Goal: Information Seeking & Learning: Learn about a topic

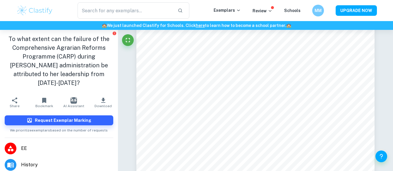
scroll to position [1630, 0]
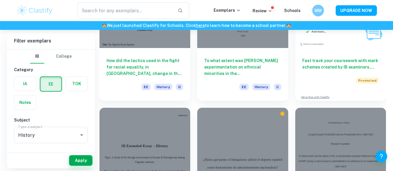
scroll to position [1713, 0]
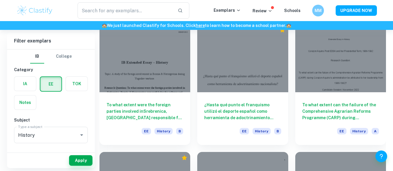
click at [28, 86] on label "button" at bounding box center [25, 84] width 22 height 14
click at [0, 0] on input "radio" at bounding box center [0, 0] width 0 height 0
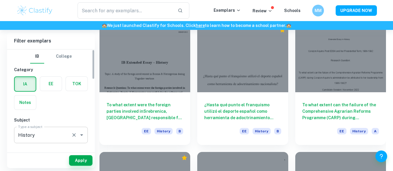
click at [84, 139] on div "History Type a subject" at bounding box center [51, 135] width 74 height 16
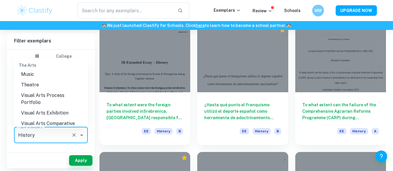
scroll to position [877, 0]
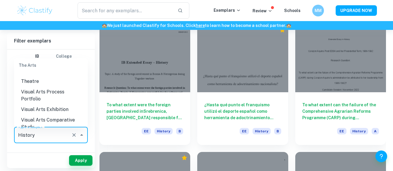
click at [68, 117] on li "Visual Arts Comparative Study" at bounding box center [51, 124] width 74 height 18
type input "Visual Arts Comparative Study"
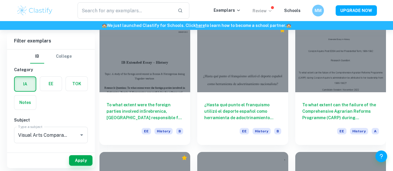
click at [269, 13] on p "Review" at bounding box center [263, 11] width 20 height 6
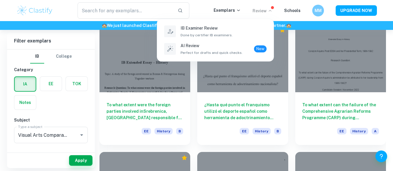
click at [269, 13] on div at bounding box center [196, 85] width 393 height 171
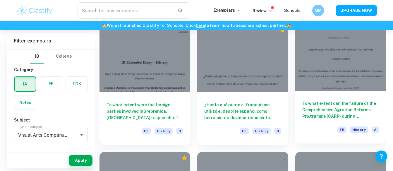
click at [352, 109] on h6 "To what extent can the failure of the Comprehensive Agrarian Reforms Programme …" at bounding box center [341, 109] width 77 height 19
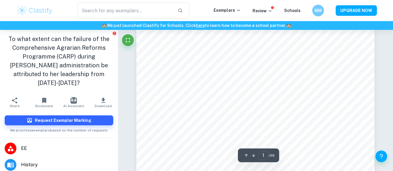
scroll to position [70, 0]
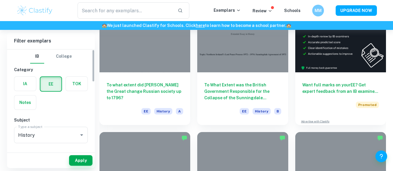
scroll to position [1713, 0]
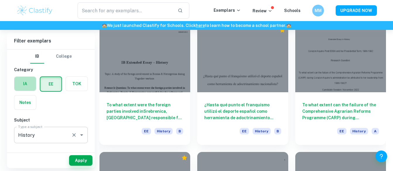
drag, startPoint x: 33, startPoint y: 81, endPoint x: 71, endPoint y: 136, distance: 67.9
click at [33, 81] on label "button" at bounding box center [25, 84] width 22 height 14
click at [0, 0] on input "radio" at bounding box center [0, 0] width 0 height 0
click at [77, 135] on icon "Clear" at bounding box center [74, 135] width 6 height 6
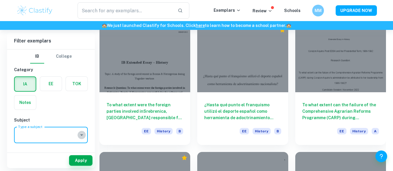
click at [83, 136] on icon "Open" at bounding box center [81, 135] width 7 height 7
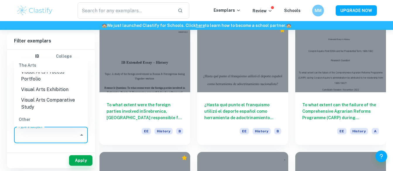
scroll to position [898, 0]
click at [60, 100] on li "Visual Arts Comparative Study" at bounding box center [51, 104] width 74 height 18
type input "Visual Arts Comparative Study"
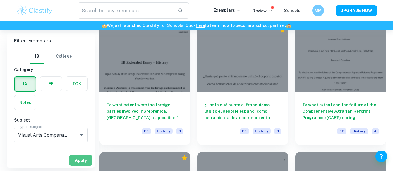
click at [89, 163] on button "Apply" at bounding box center [80, 160] width 23 height 11
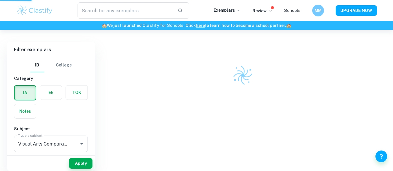
scroll to position [30, 0]
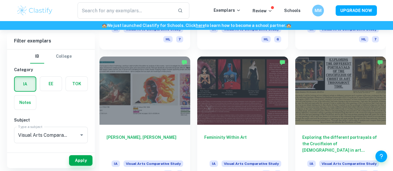
scroll to position [651, 0]
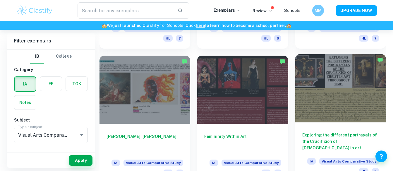
click at [316, 101] on div at bounding box center [341, 88] width 91 height 68
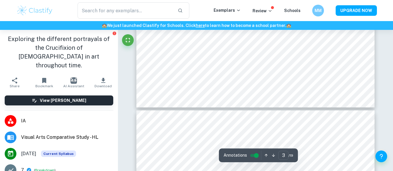
scroll to position [414, 0]
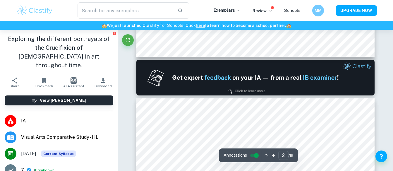
type input "1"
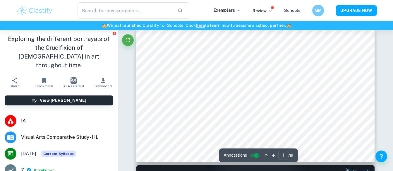
scroll to position [0, 0]
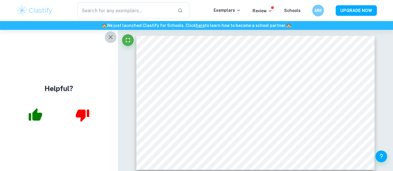
click at [111, 38] on icon "button" at bounding box center [111, 37] width 4 height 4
